Goal: Task Accomplishment & Management: Manage account settings

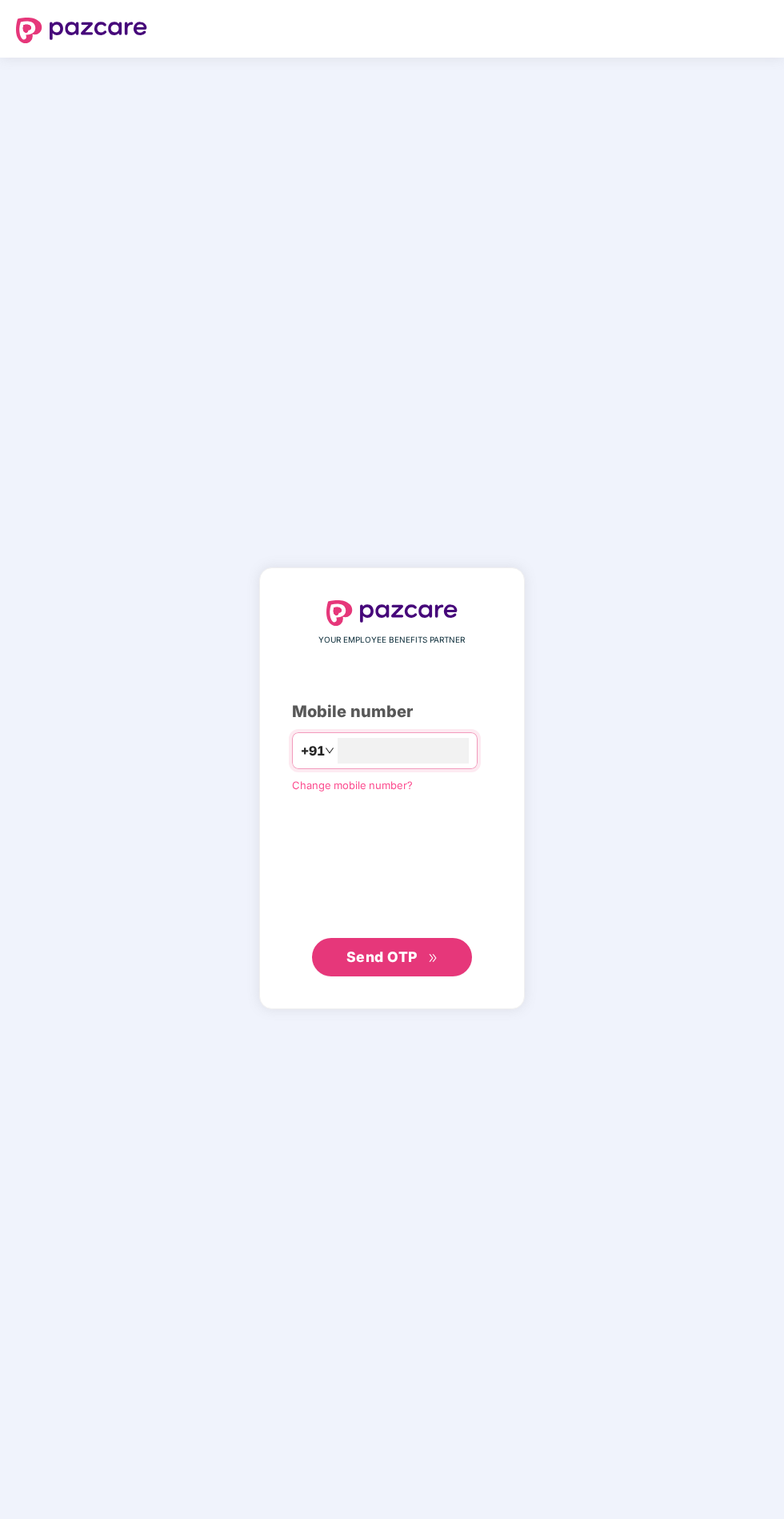
click at [469, 764] on input "number" at bounding box center [403, 750] width 131 height 26
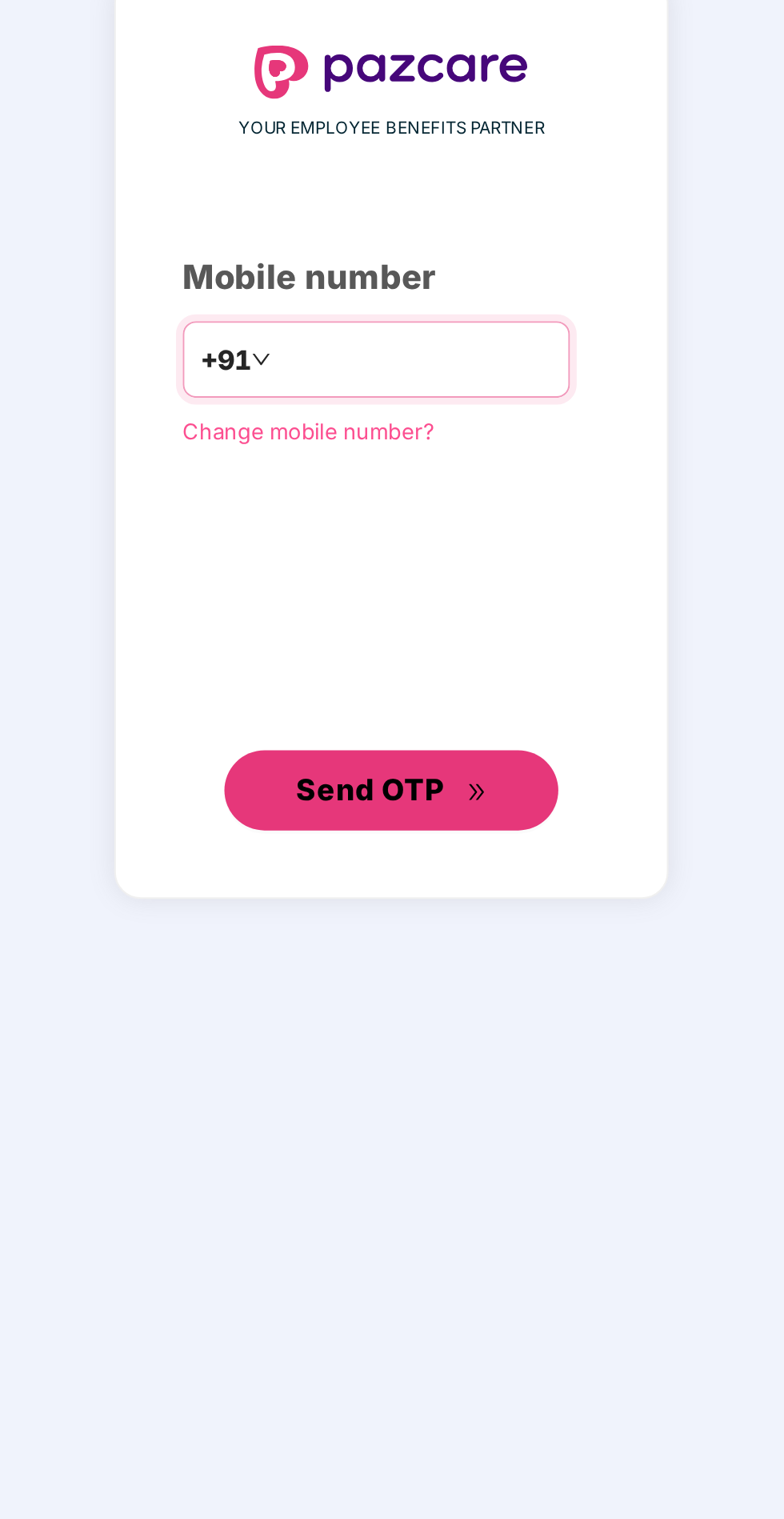
click at [432, 977] on button "Send OTP" at bounding box center [392, 958] width 160 height 39
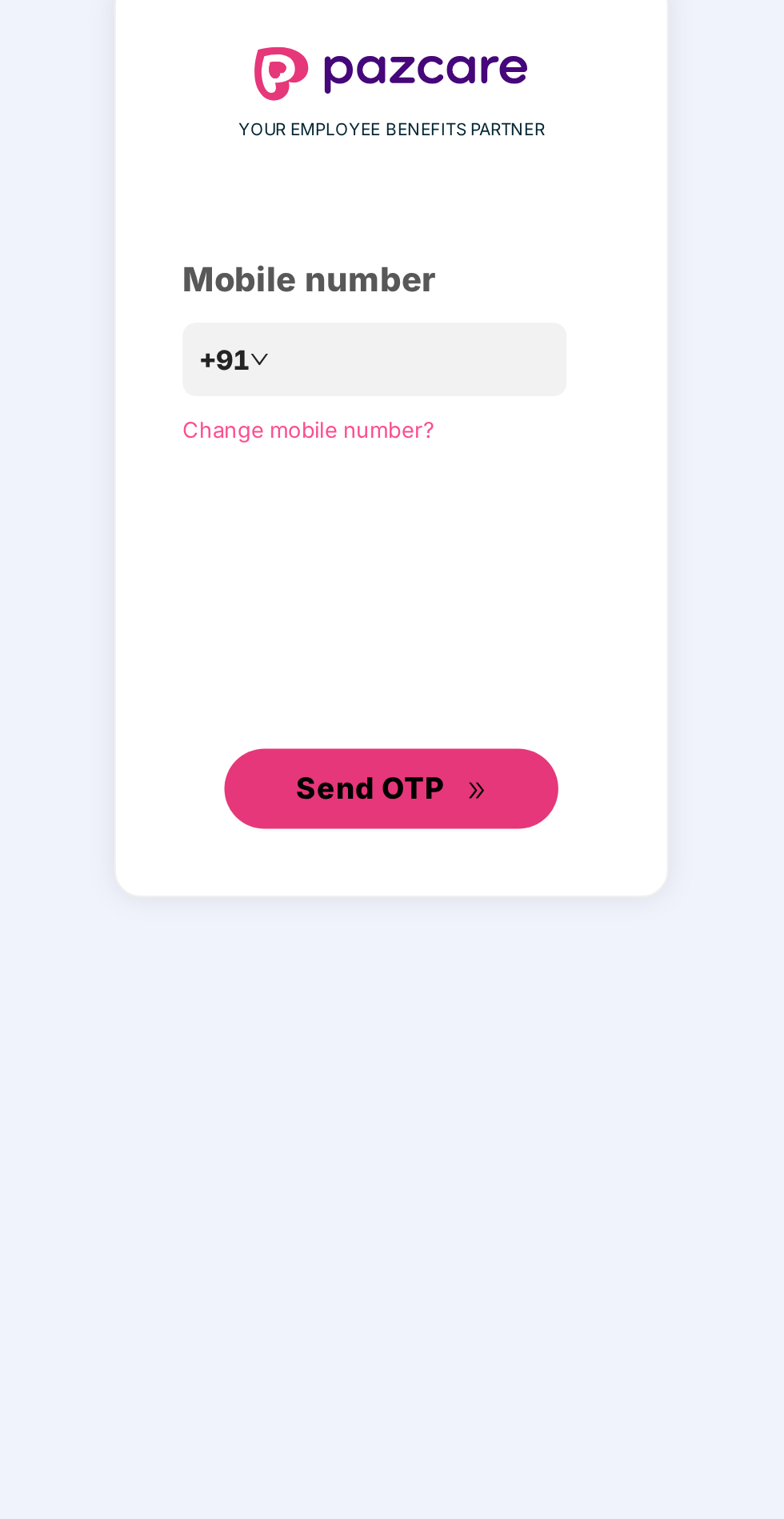
click at [432, 962] on icon "double-right" at bounding box center [432, 958] width 7 height 8
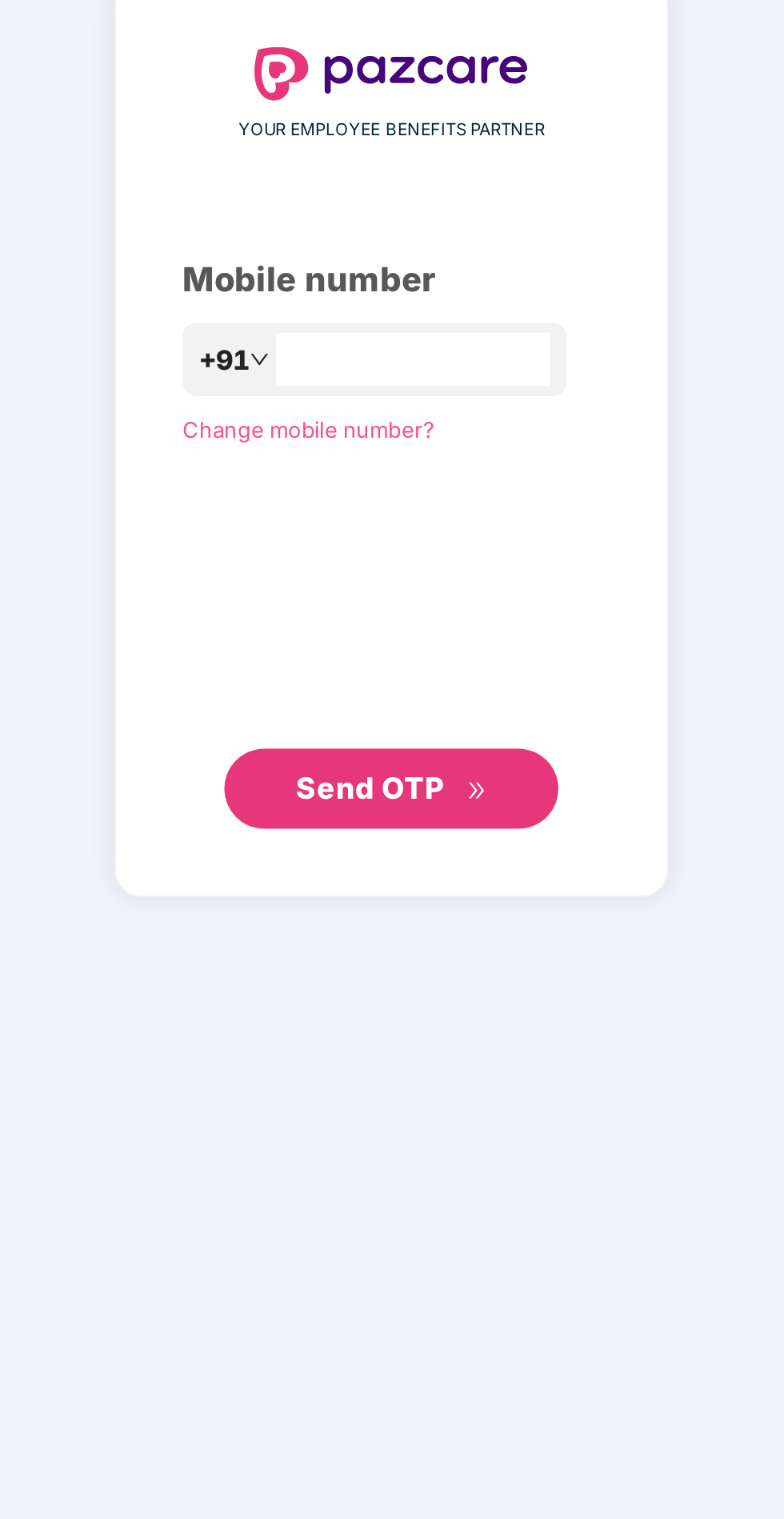
click at [454, 764] on input "**********" at bounding box center [402, 750] width 131 height 26
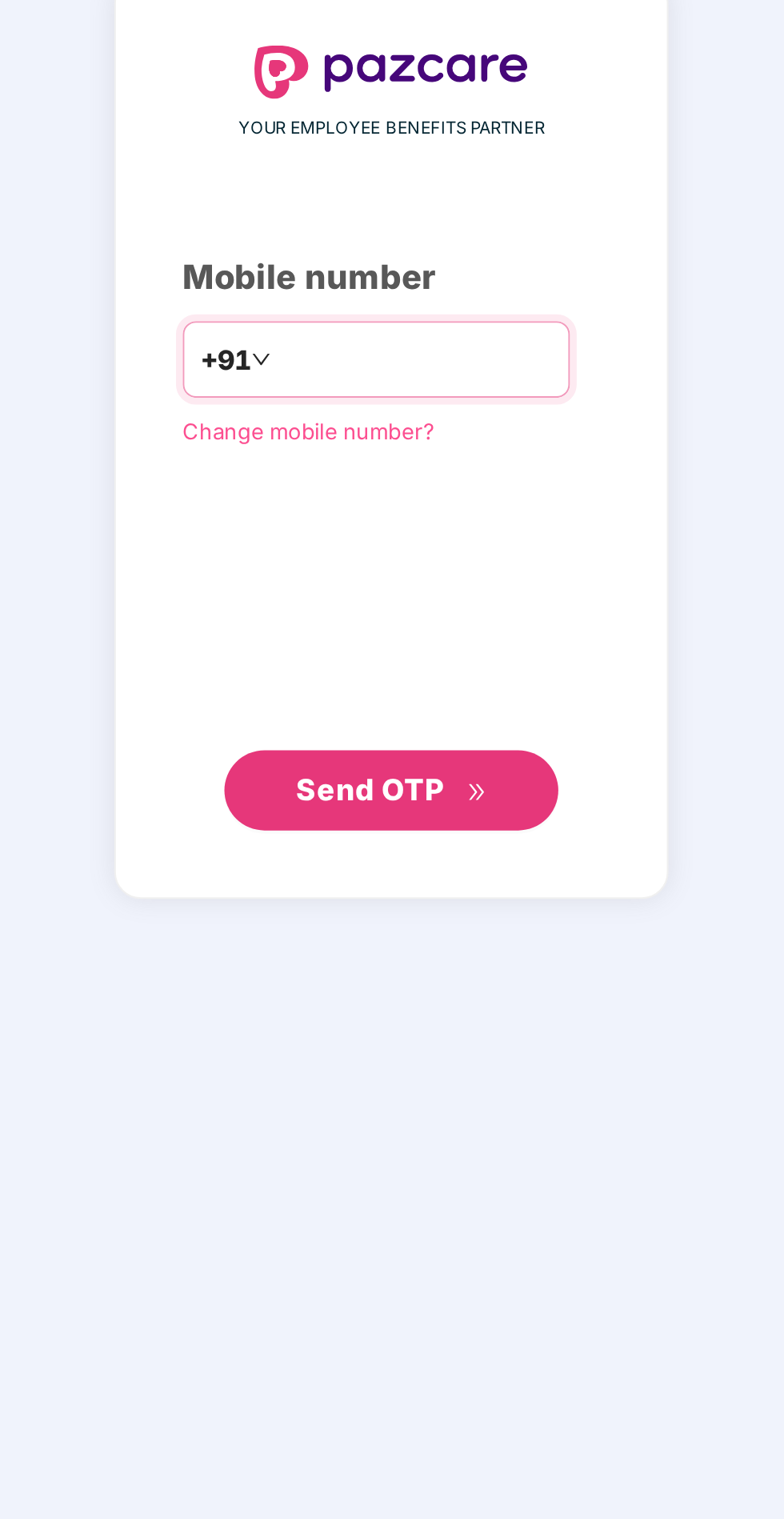
type input "*"
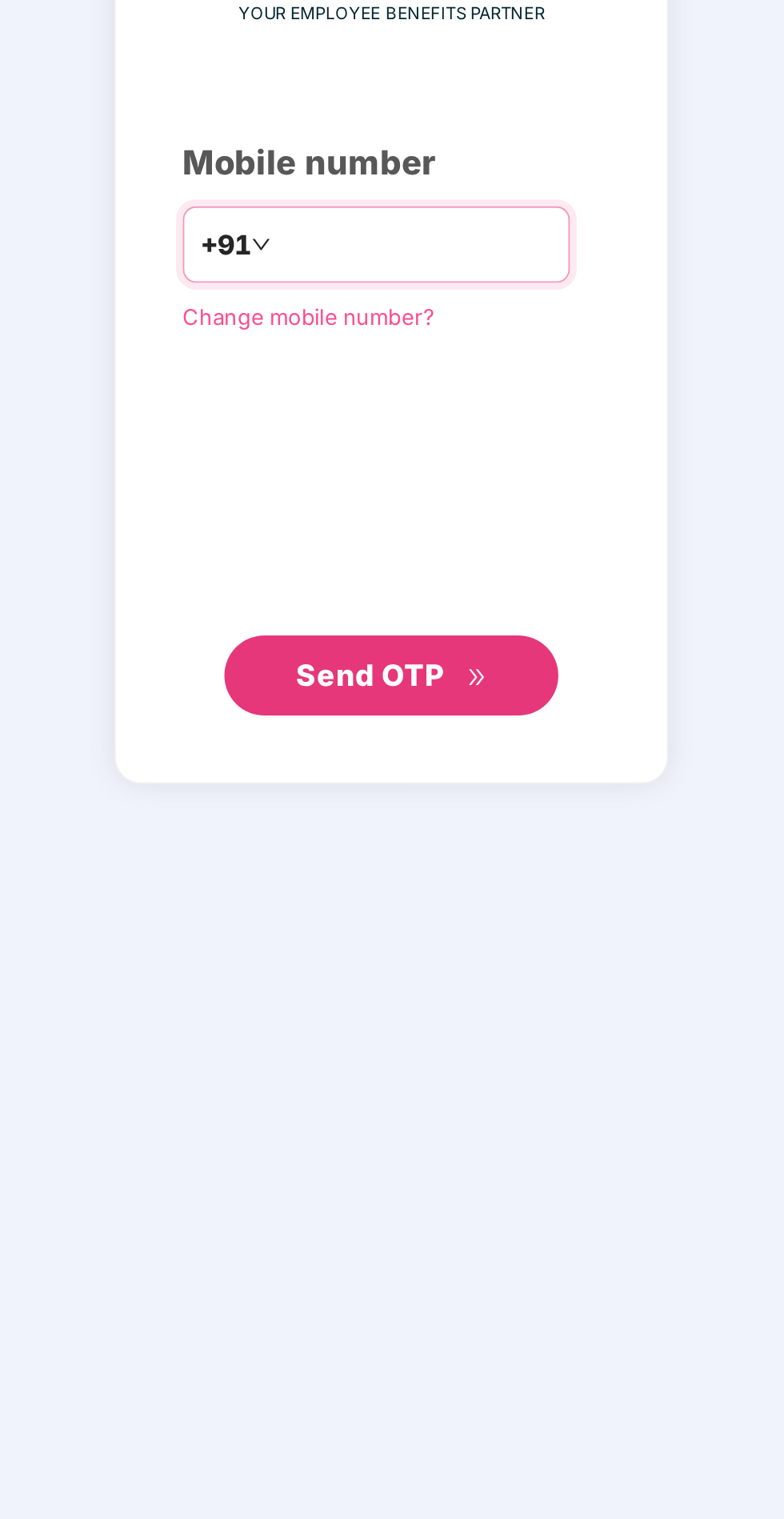
type input "**********"
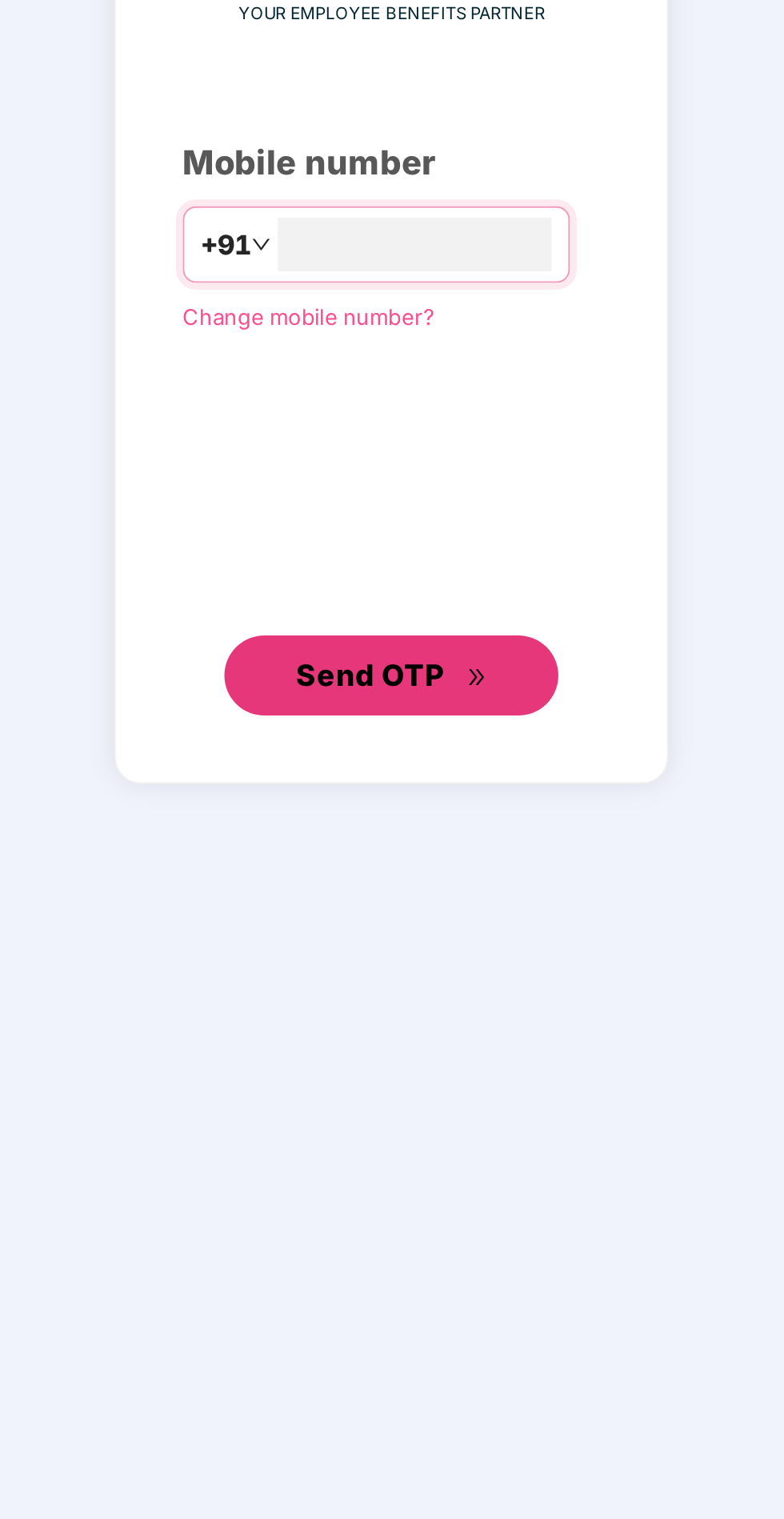
click at [434, 963] on icon "double-right" at bounding box center [433, 959] width 11 height 11
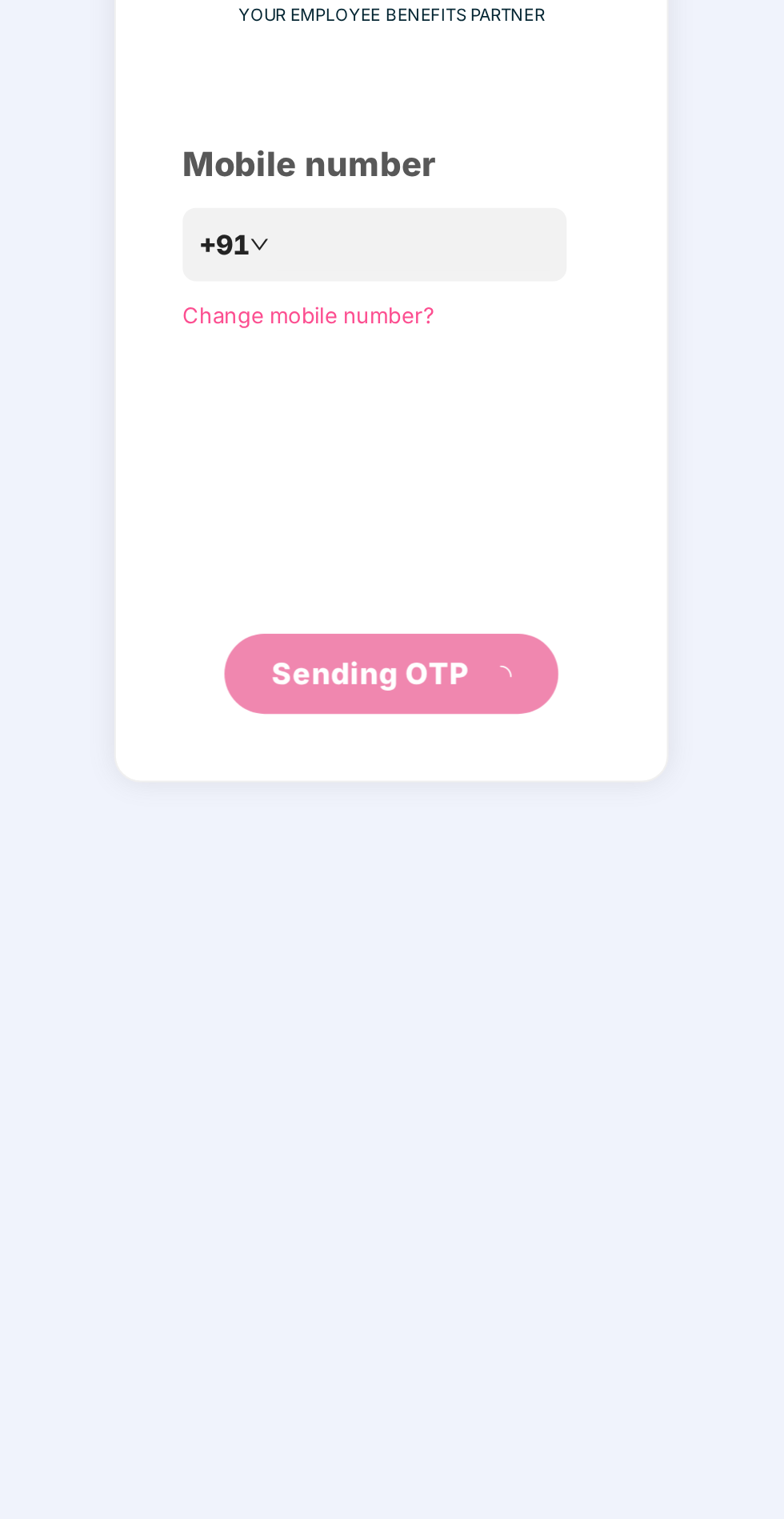
scroll to position [4, 0]
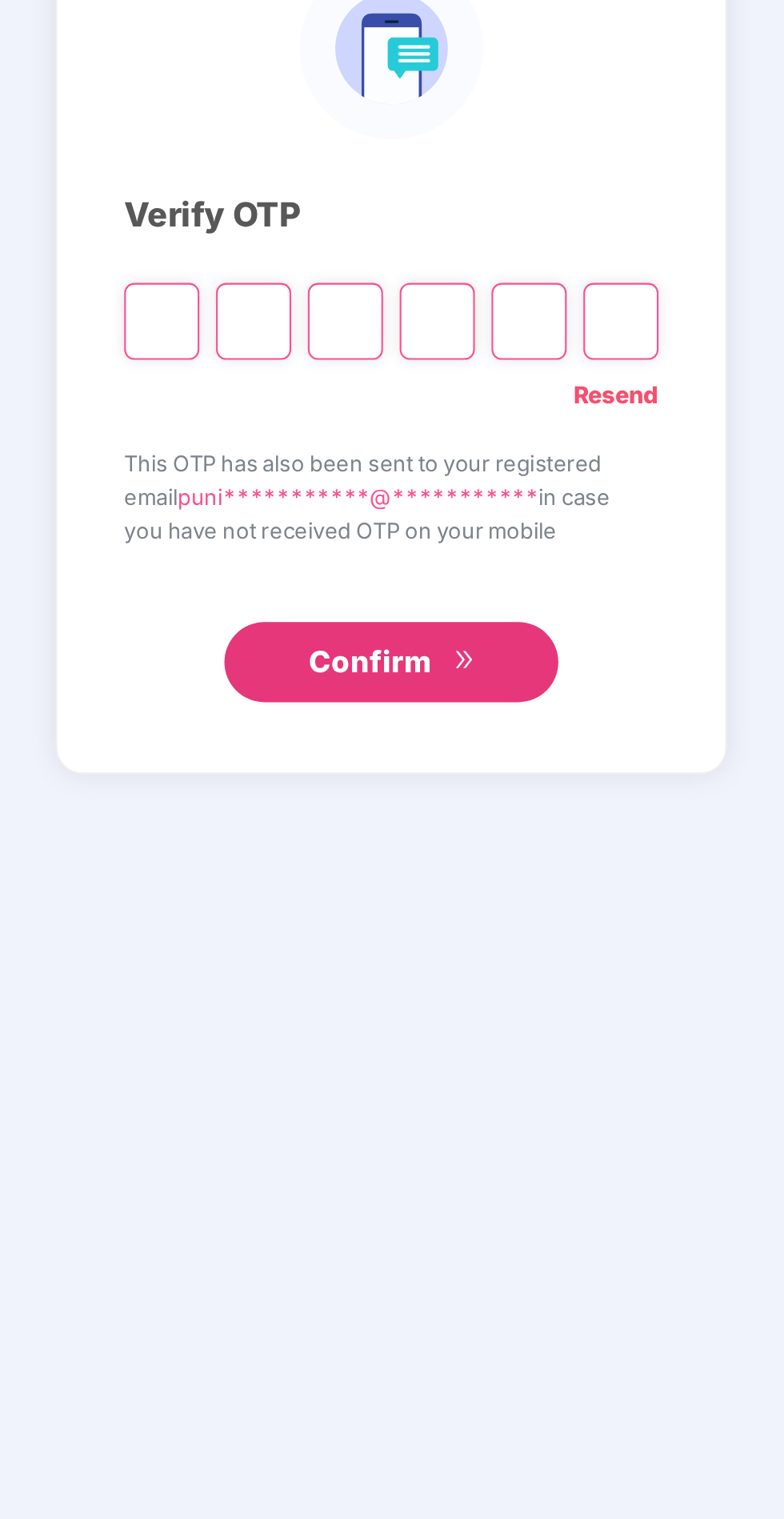
type input "*"
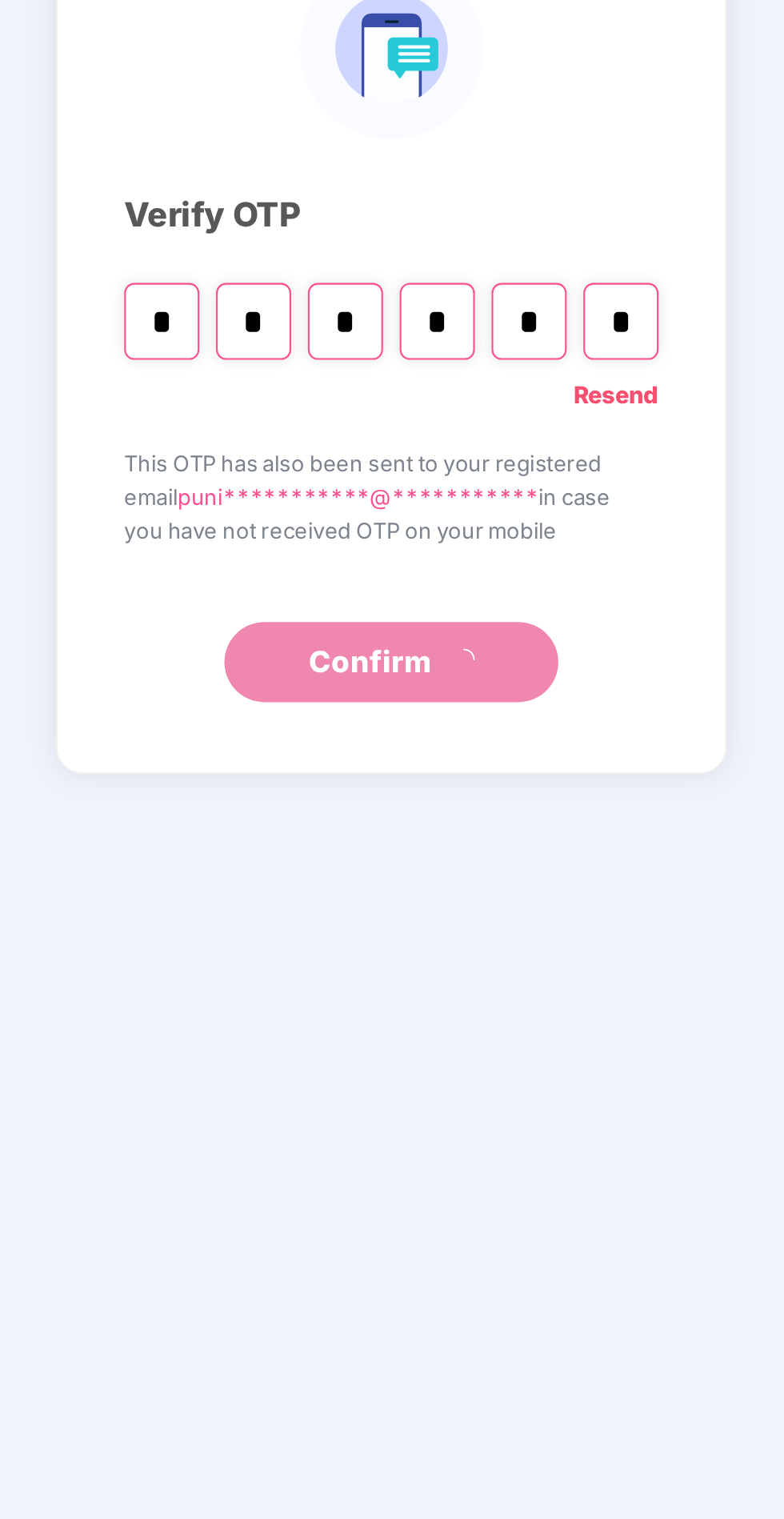
type input "*"
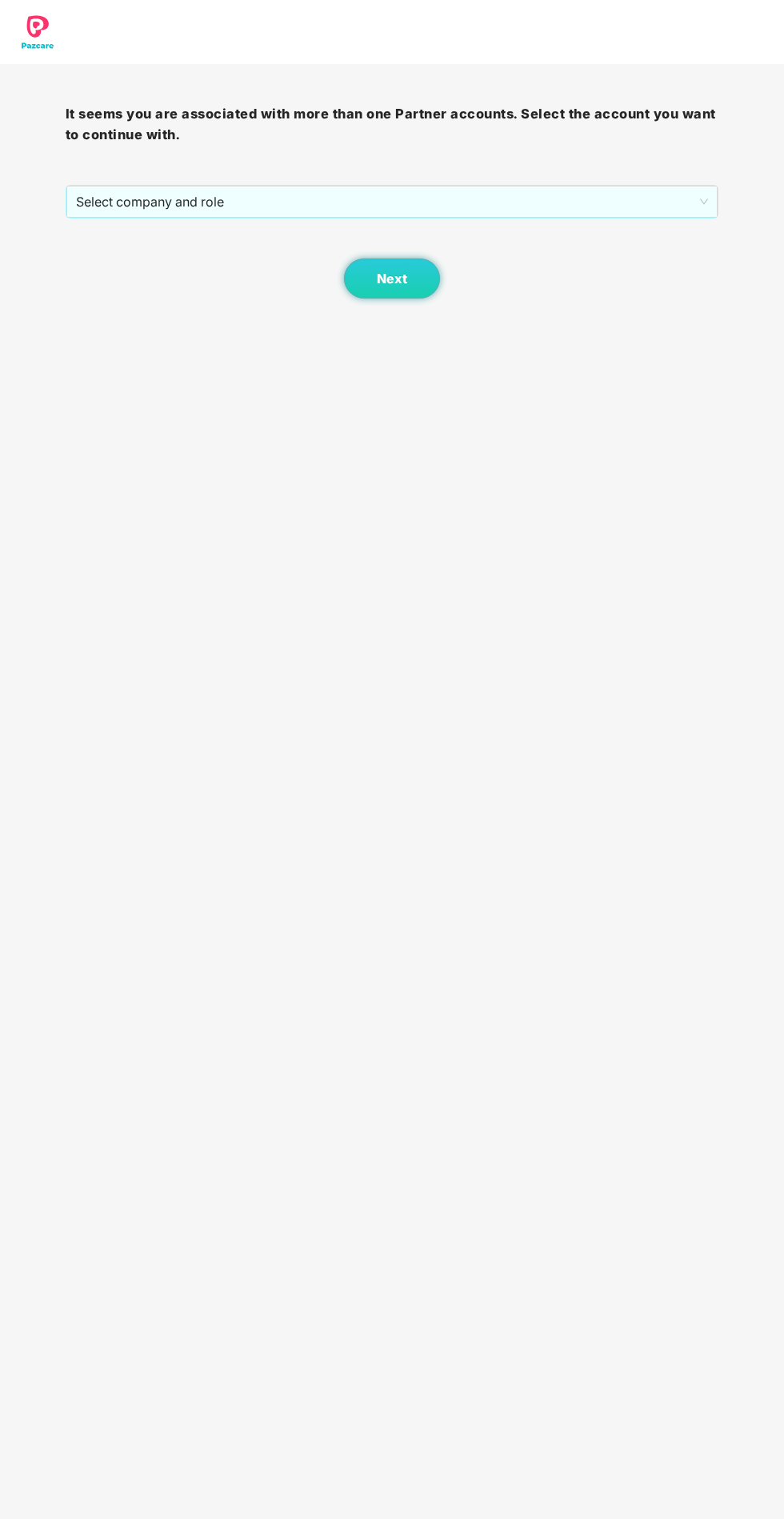
scroll to position [16, 0]
click at [161, 186] on span "Select company and role" at bounding box center [392, 202] width 634 height 31
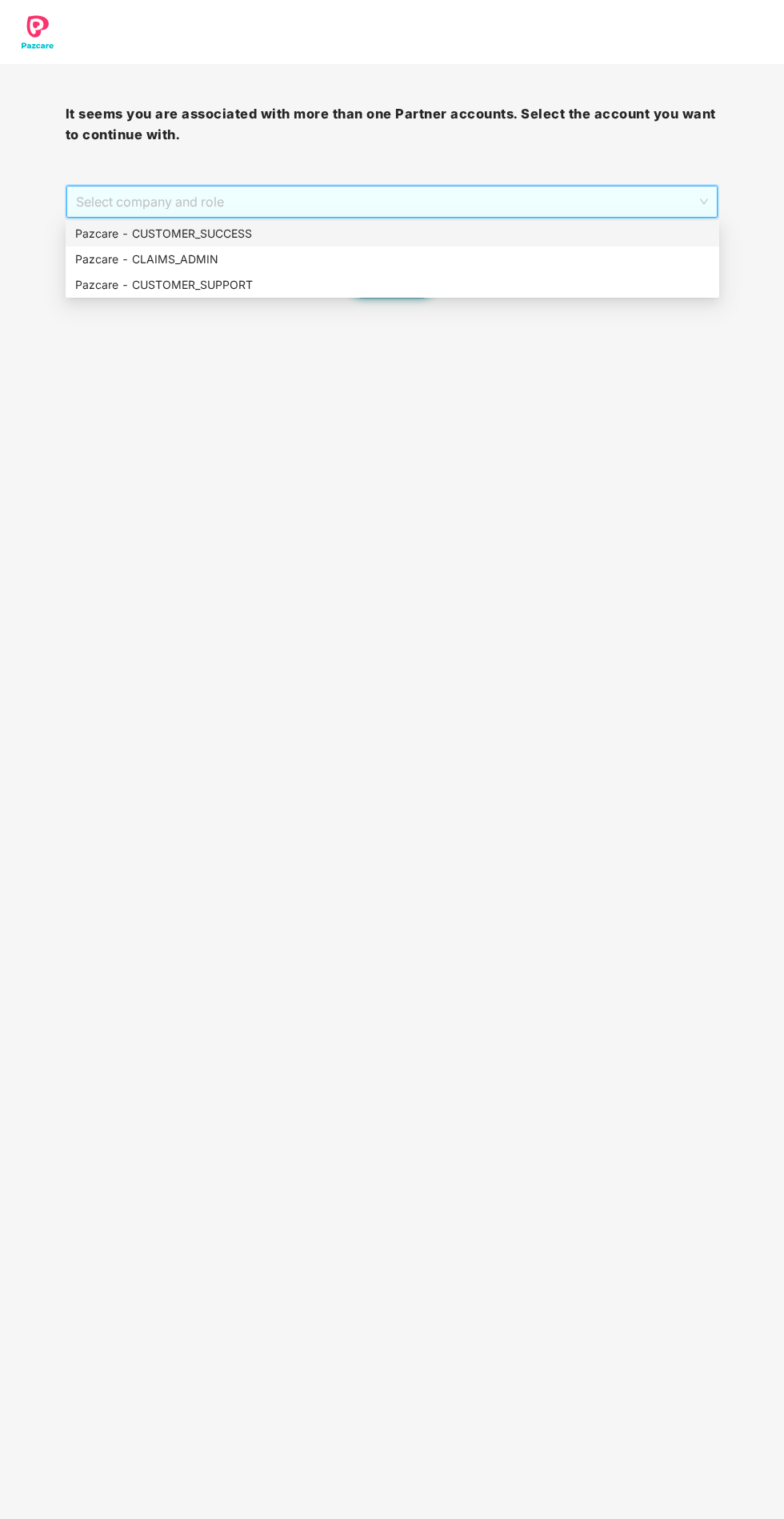
click at [176, 225] on div "Pazcare - CUSTOMER_SUCCESS" at bounding box center [392, 233] width 635 height 17
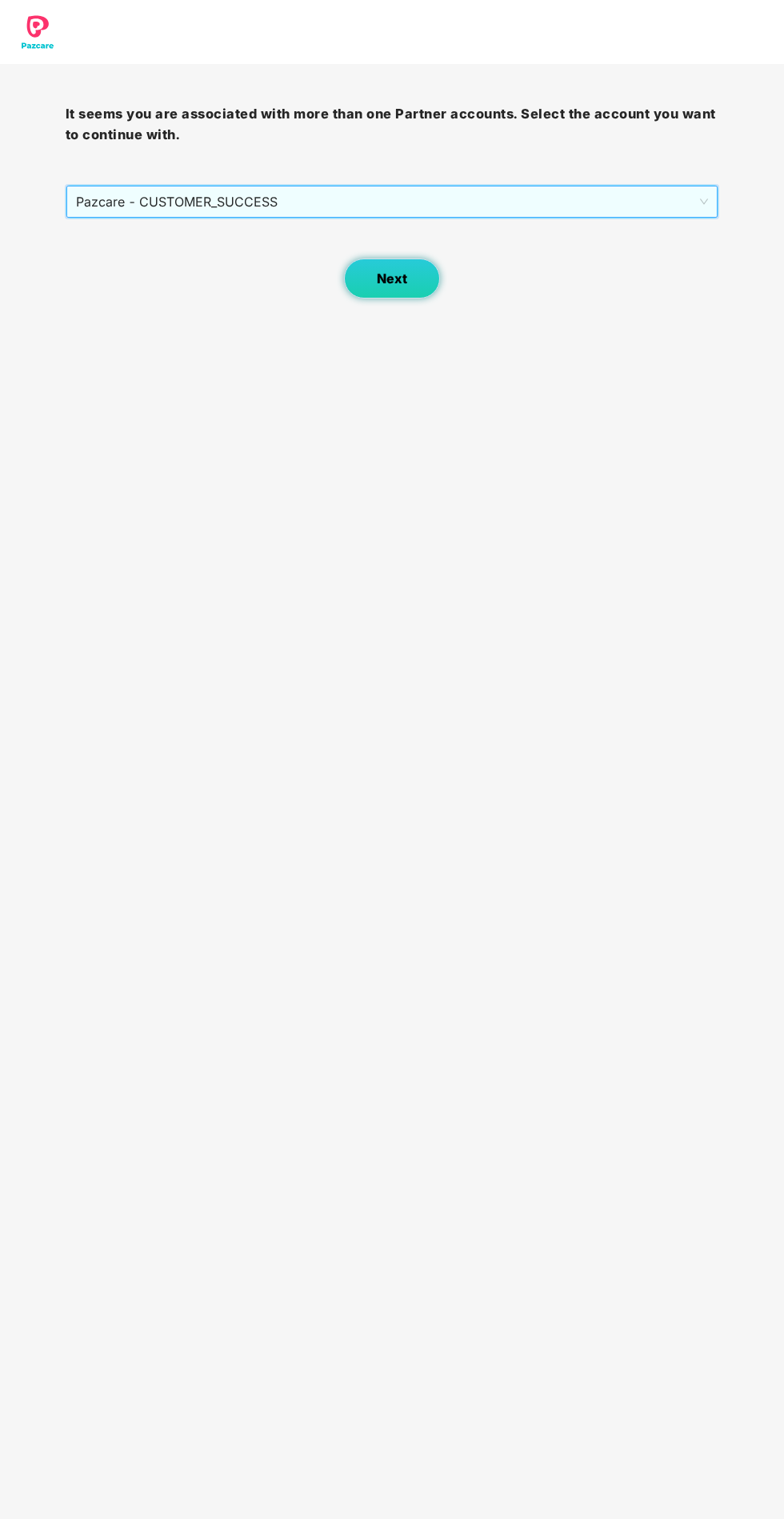
click at [373, 265] on button "Next" at bounding box center [392, 279] width 96 height 41
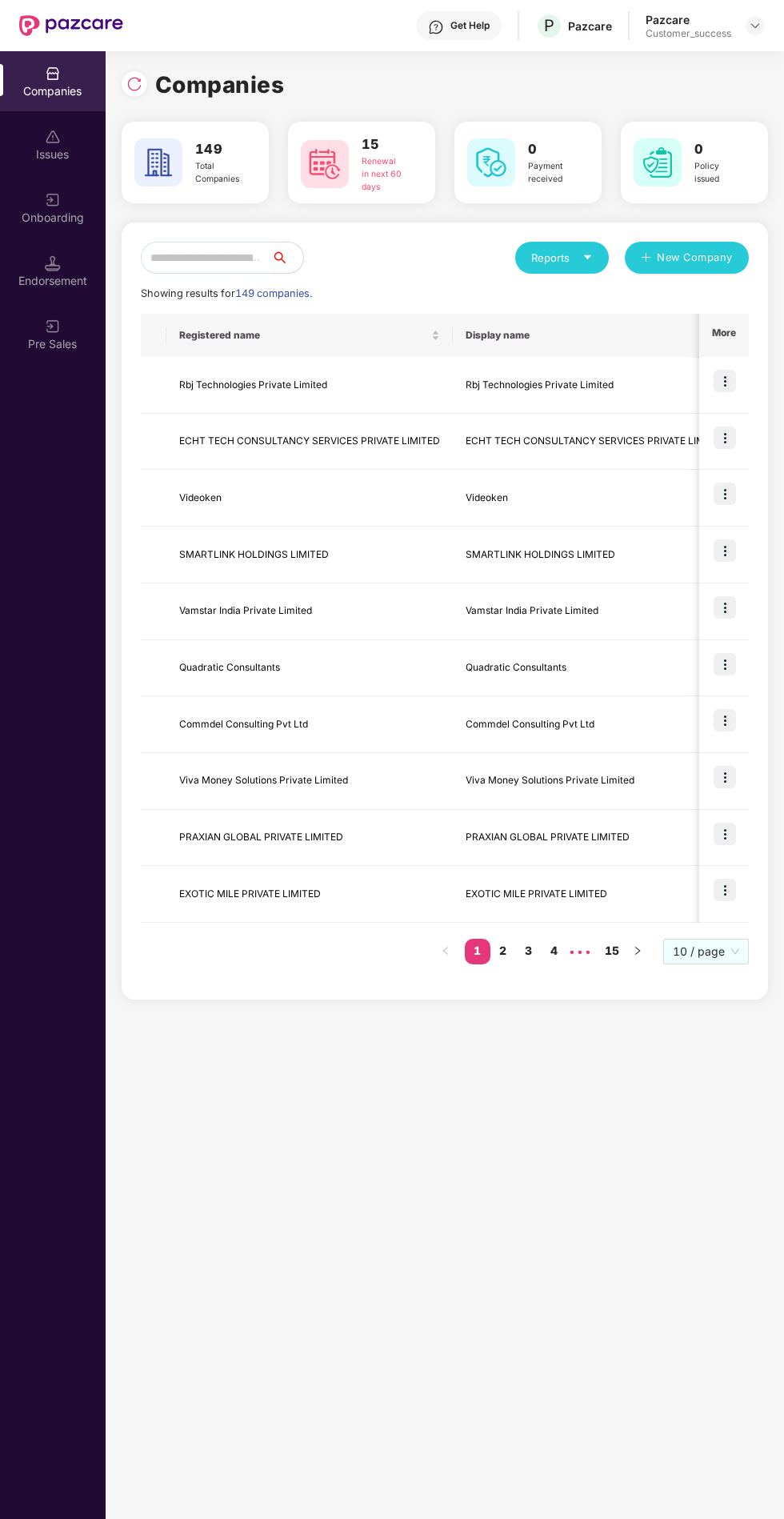
click at [212, 242] on input "text" at bounding box center [205, 258] width 130 height 32
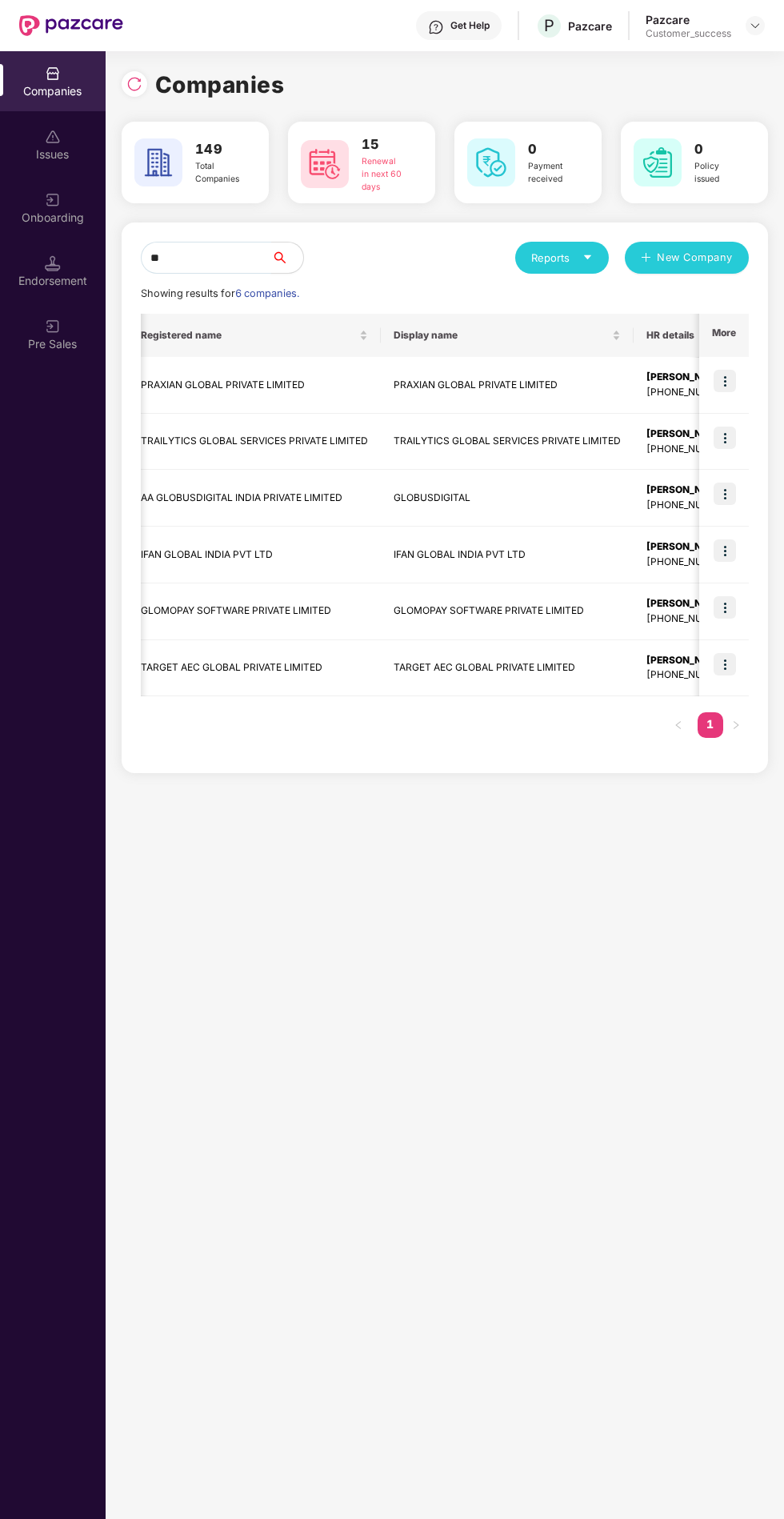
scroll to position [0, 0]
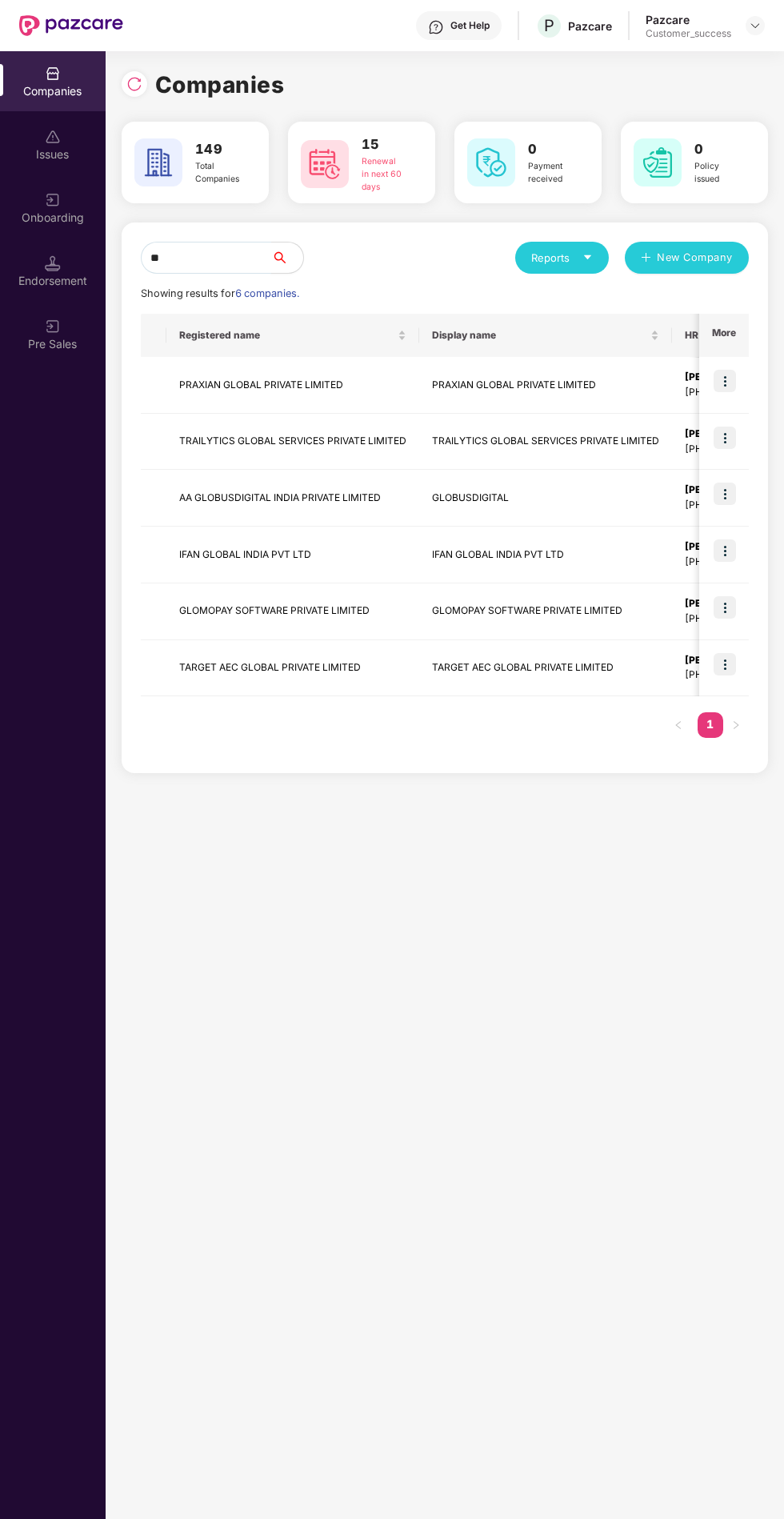
type input "**"
click at [725, 596] on img at bounding box center [724, 607] width 22 height 22
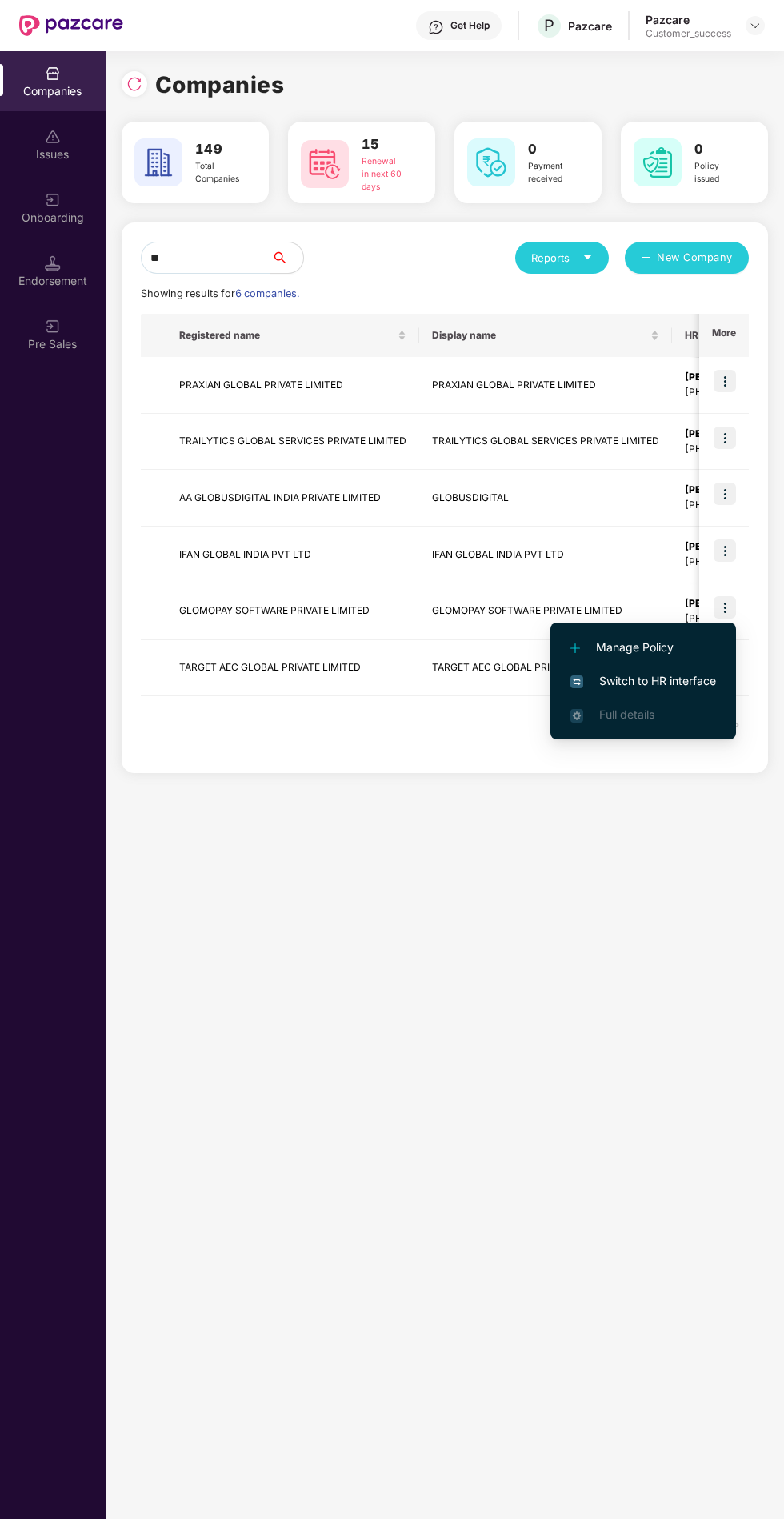
click at [686, 673] on span "Switch to HR interface" at bounding box center [643, 681] width 146 height 17
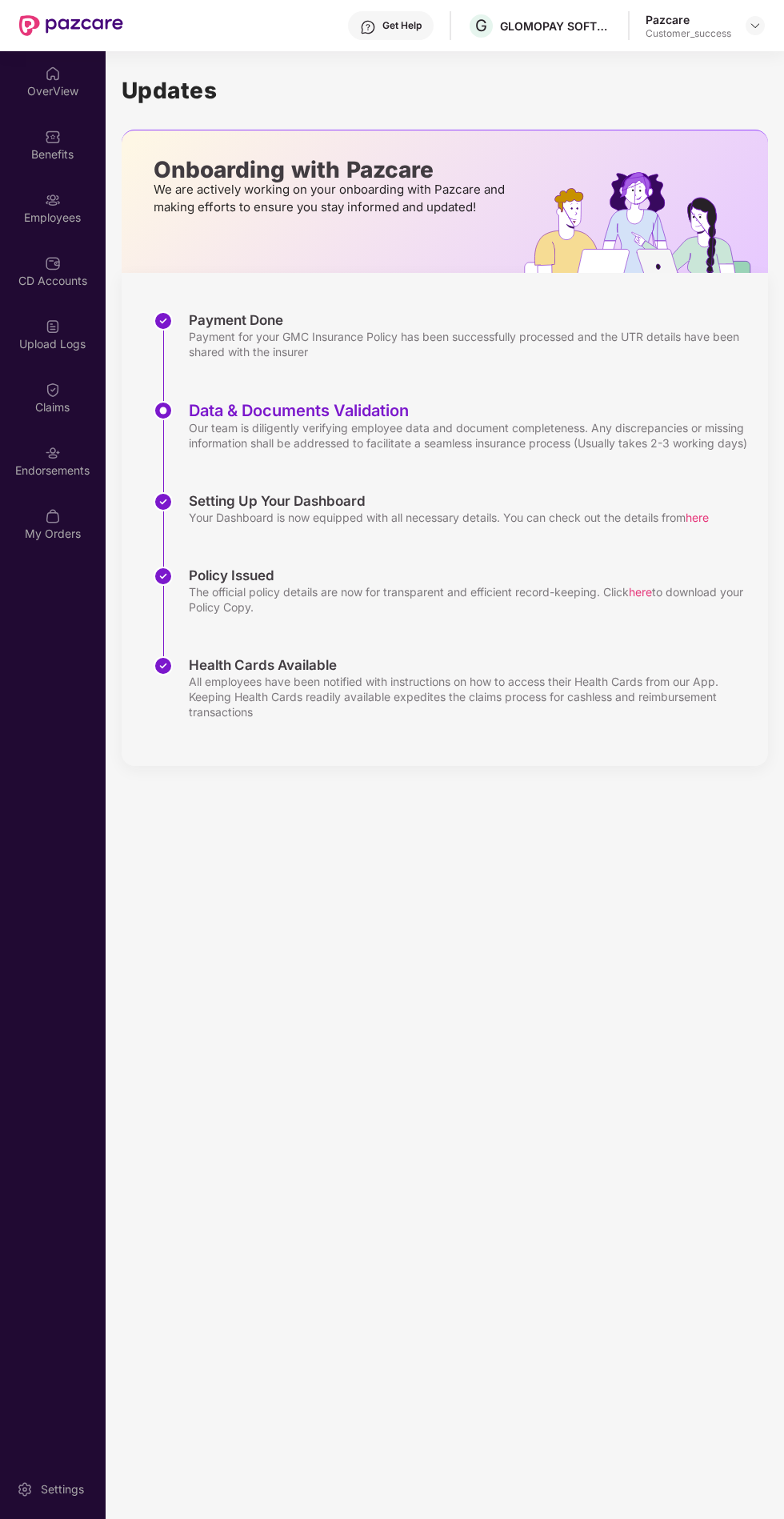
click at [49, 147] on div "Benefits" at bounding box center [53, 154] width 106 height 16
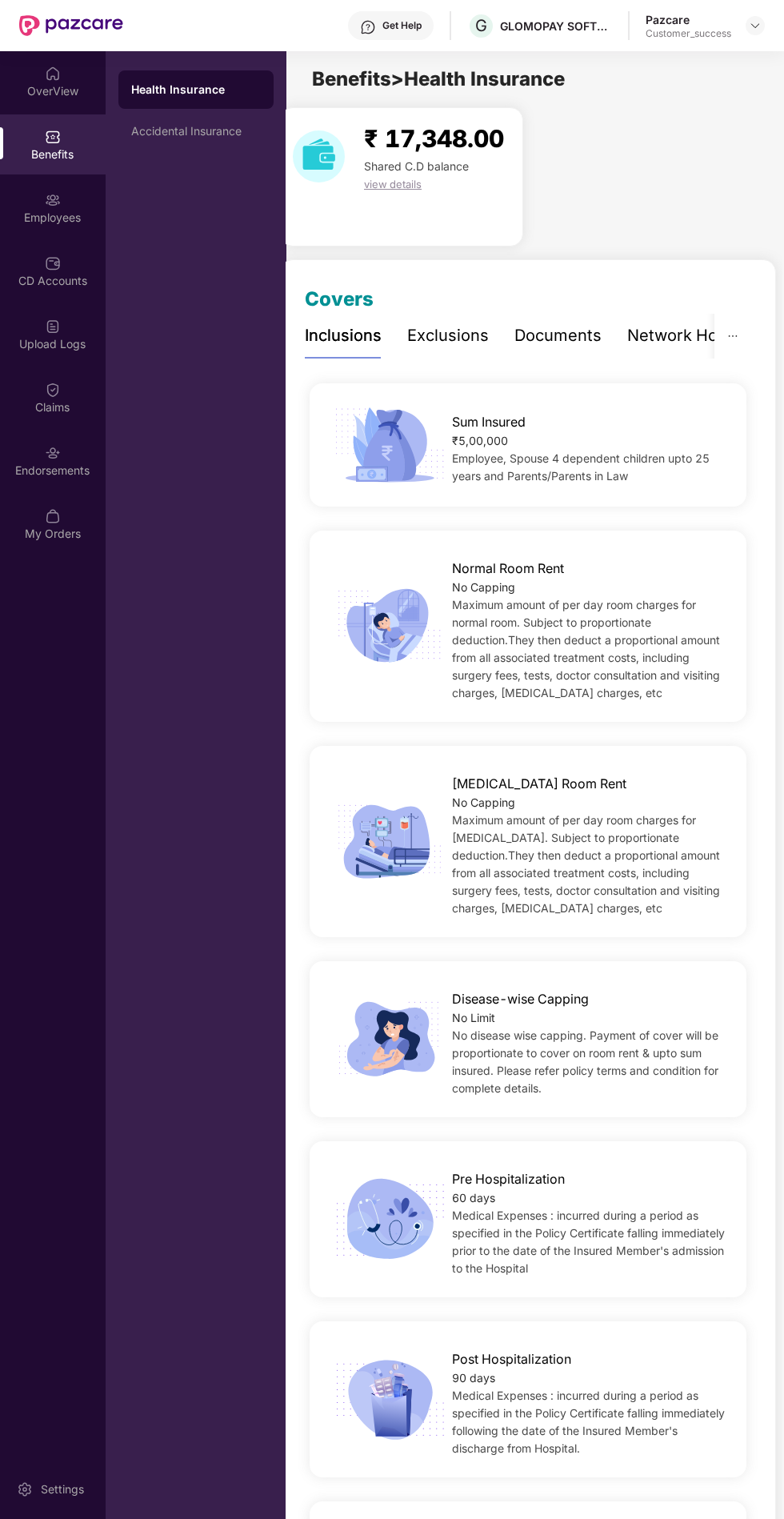
click at [565, 334] on div "Documents" at bounding box center [558, 336] width 87 height 25
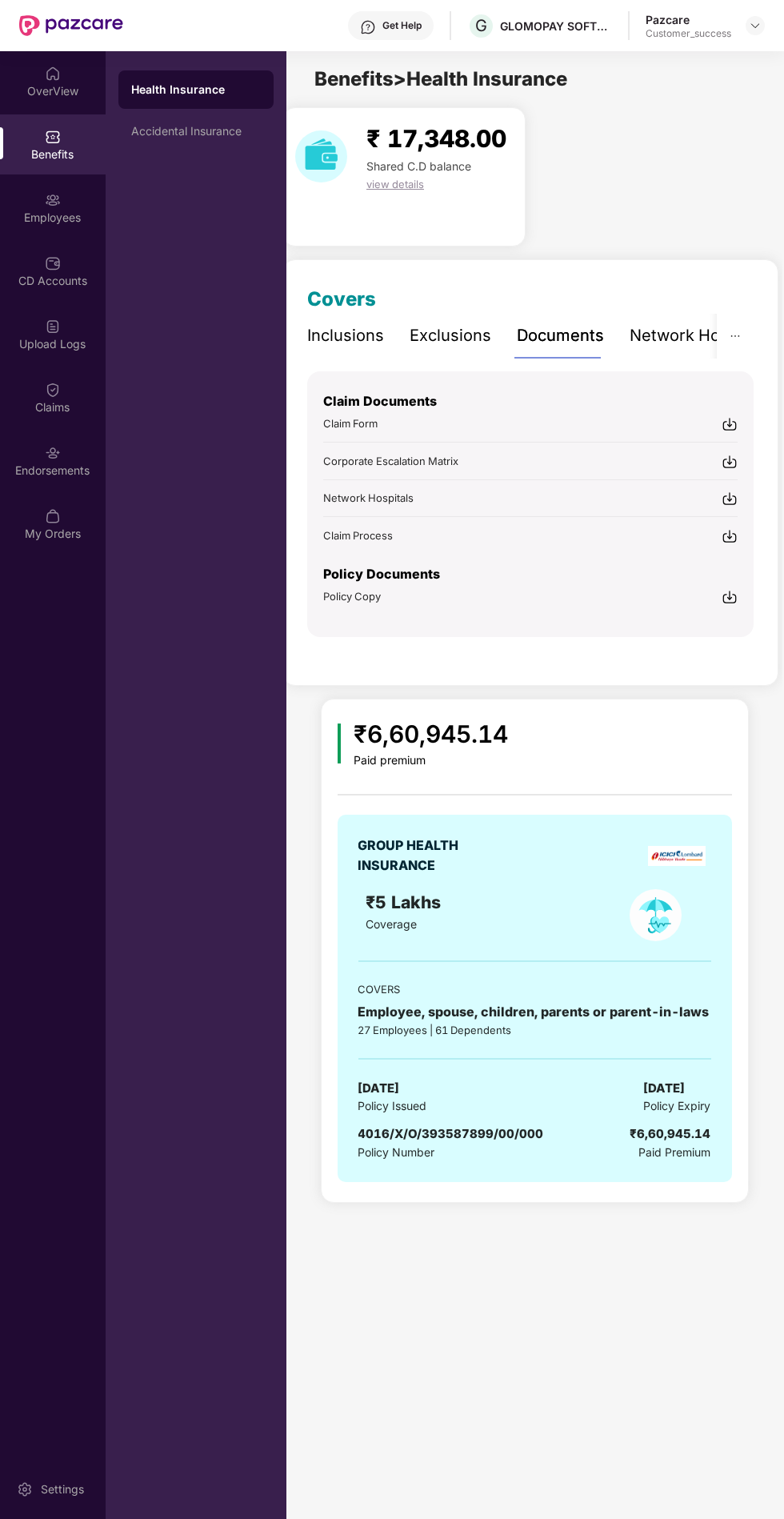
click at [89, 202] on div "Employees" at bounding box center [53, 207] width 106 height 60
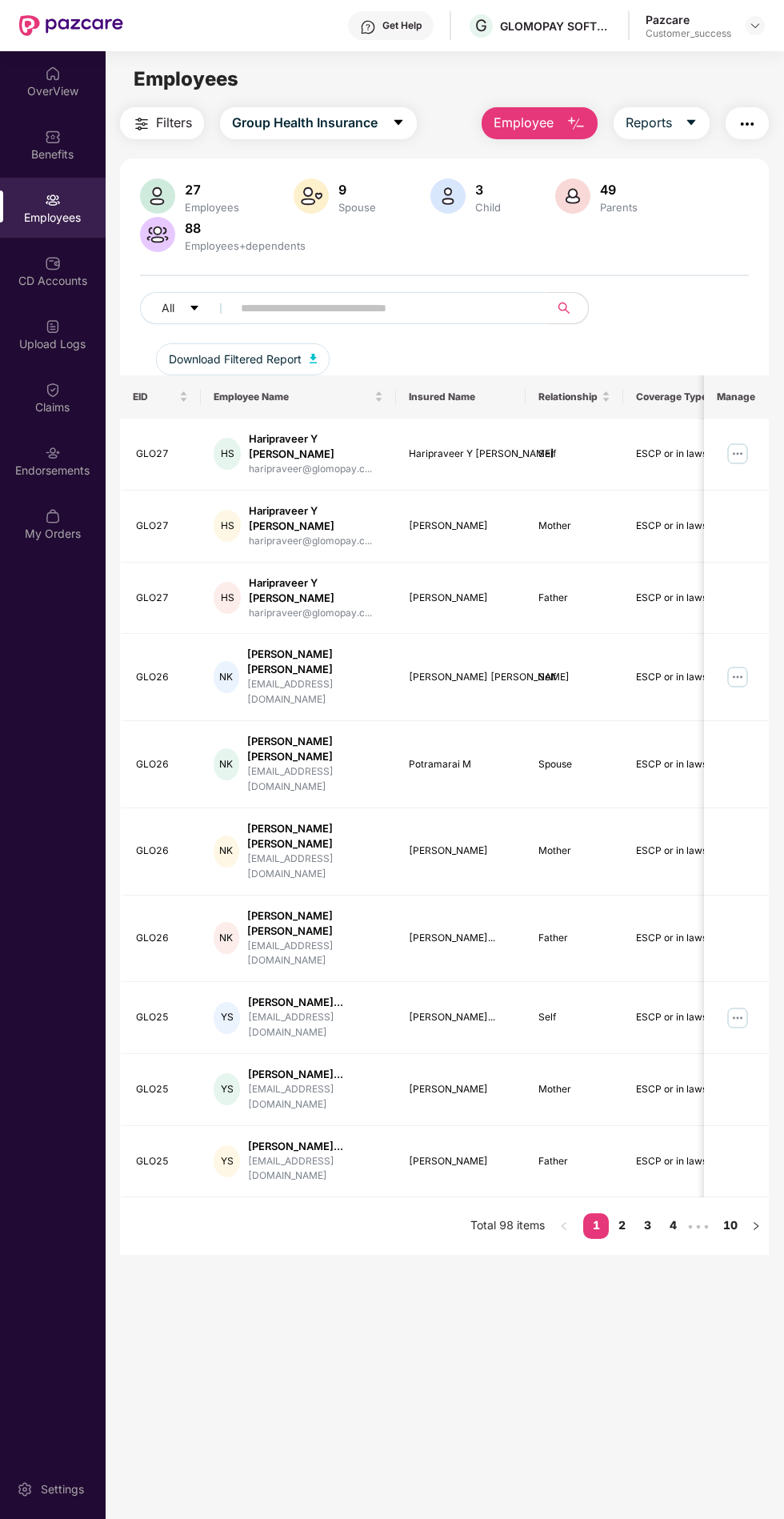
click at [68, 155] on div "Benefits" at bounding box center [53, 154] width 106 height 16
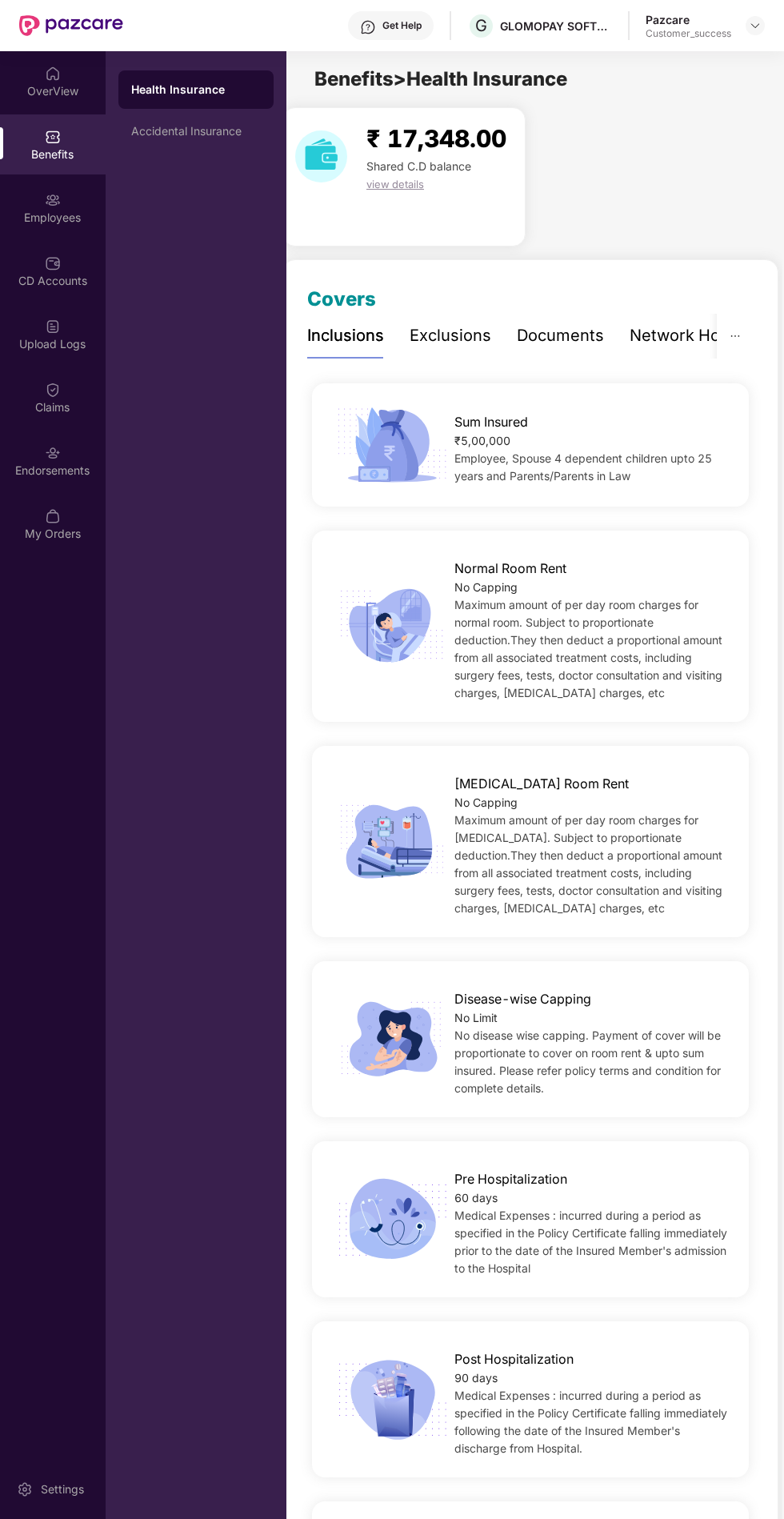
click at [591, 344] on div "Documents" at bounding box center [560, 336] width 87 height 25
